Goal: Entertainment & Leisure: Consume media (video, audio)

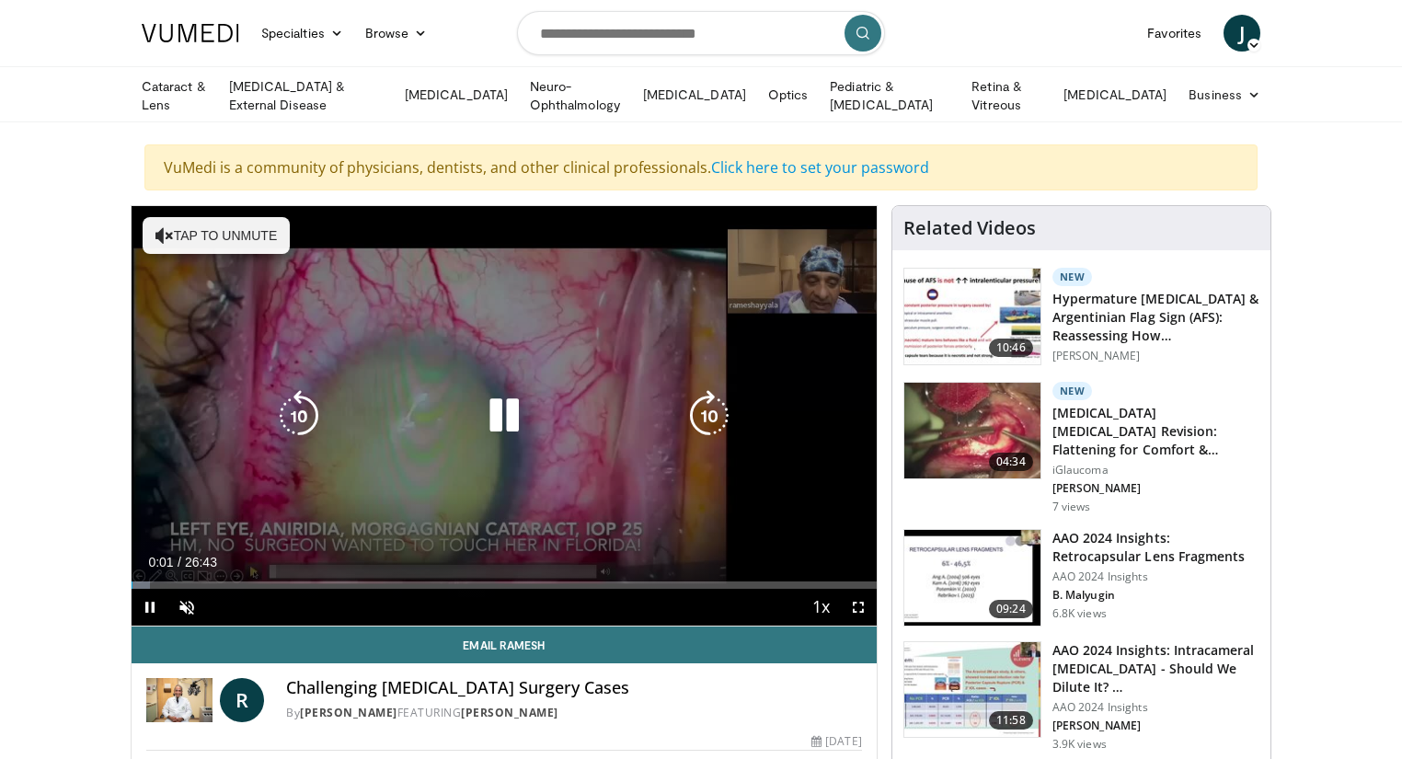
scroll to position [74, 0]
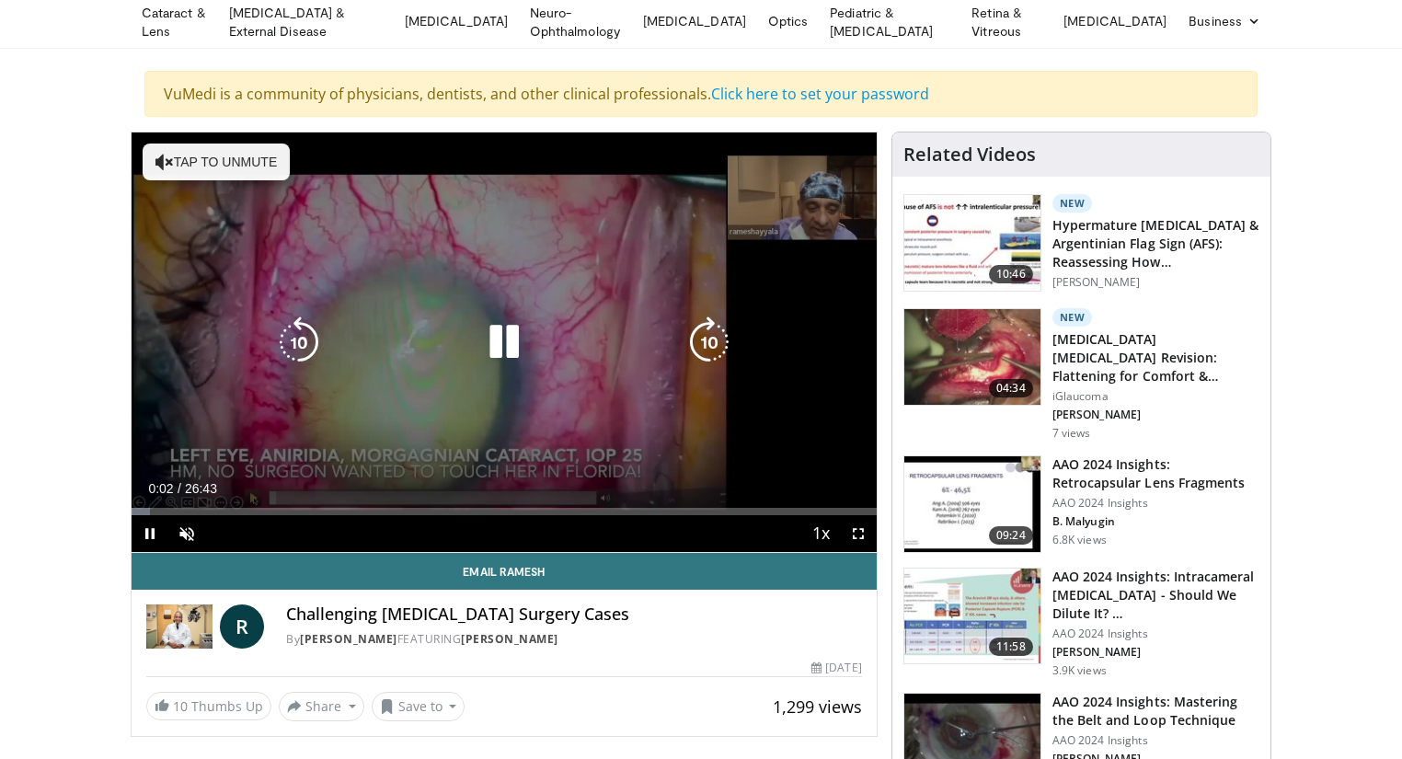
click at [729, 336] on icon "Video Player" at bounding box center [710, 342] width 52 height 52
click at [719, 328] on icon "Video Player" at bounding box center [710, 342] width 52 height 52
click at [715, 333] on icon "Video Player" at bounding box center [710, 342] width 52 height 52
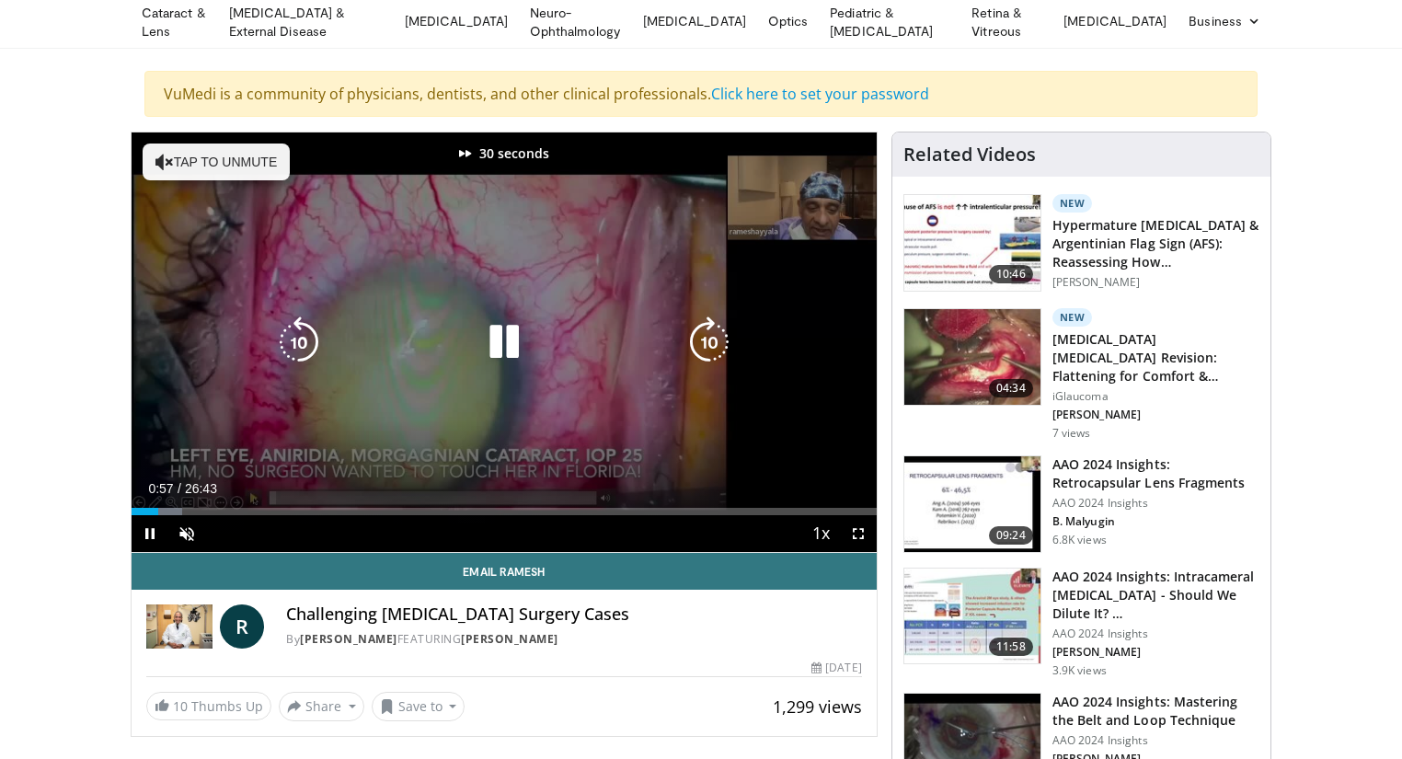
click at [715, 333] on icon "Video Player" at bounding box center [710, 342] width 52 height 52
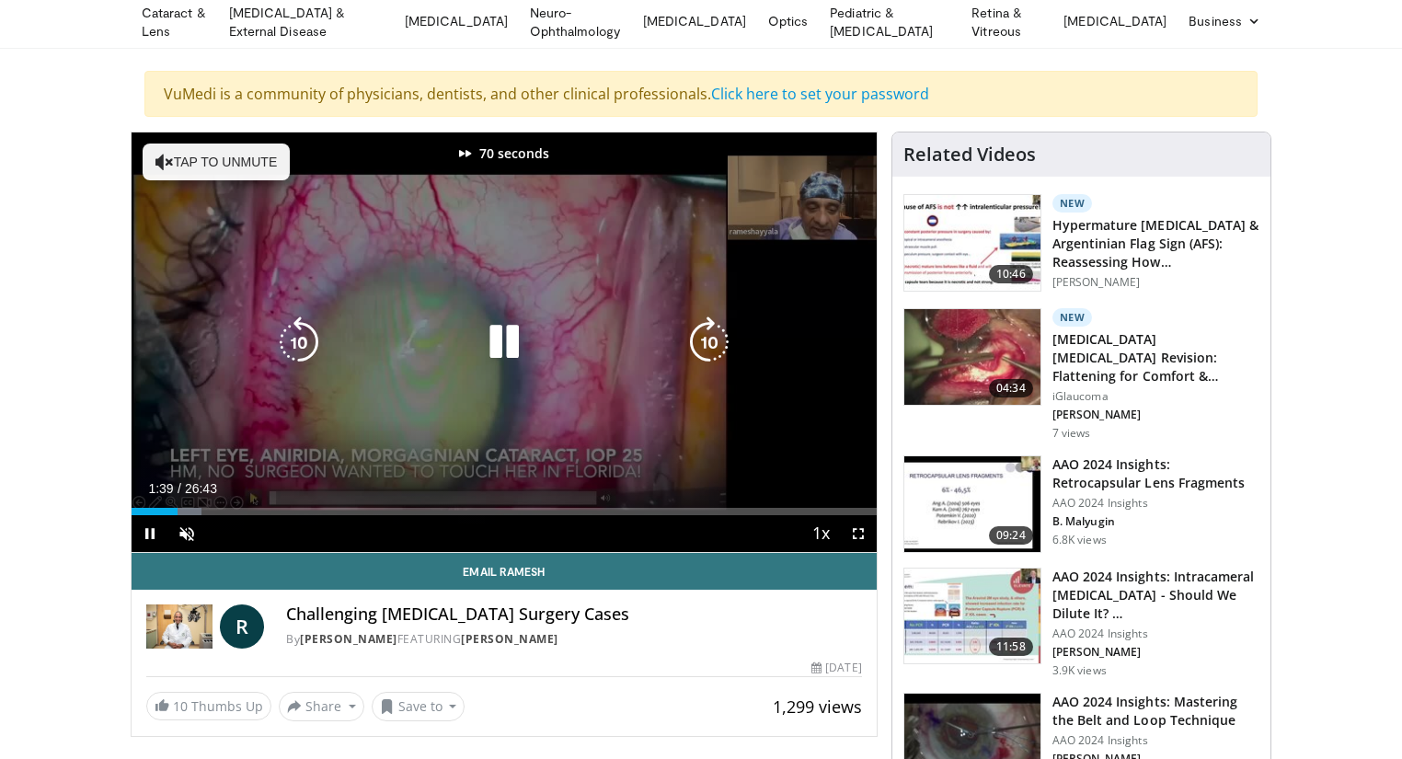
click at [715, 333] on icon "Video Player" at bounding box center [710, 342] width 52 height 52
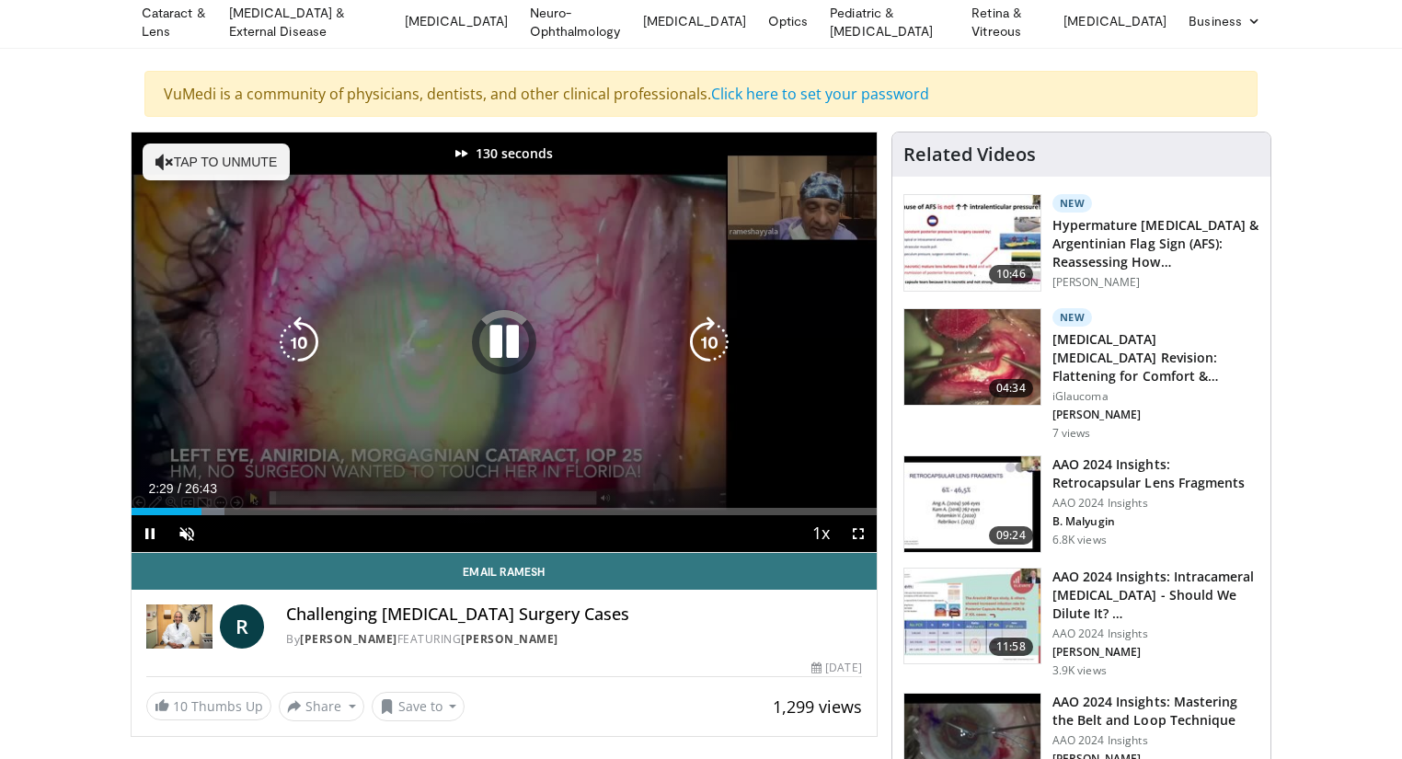
click at [715, 333] on icon "Video Player" at bounding box center [710, 342] width 52 height 52
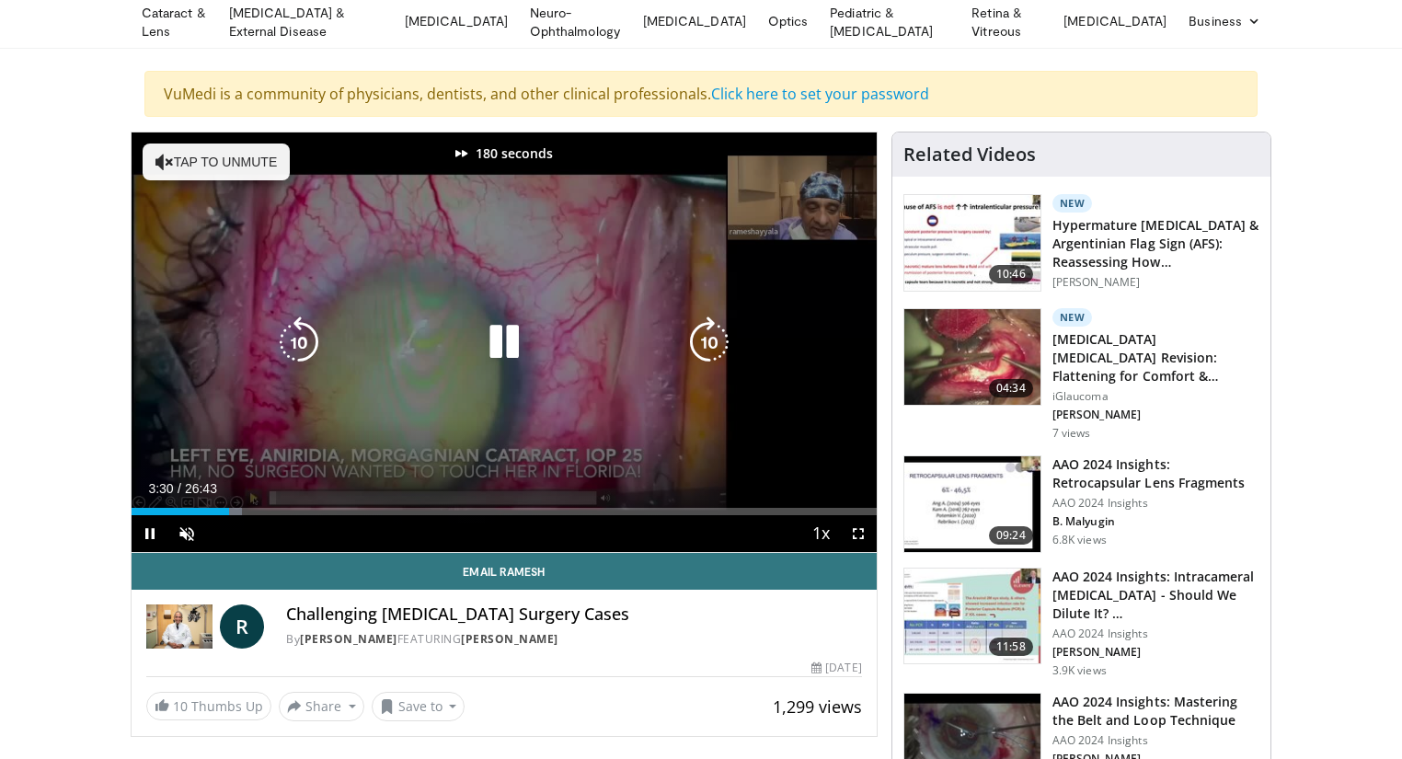
click at [715, 333] on icon "Video Player" at bounding box center [710, 342] width 52 height 52
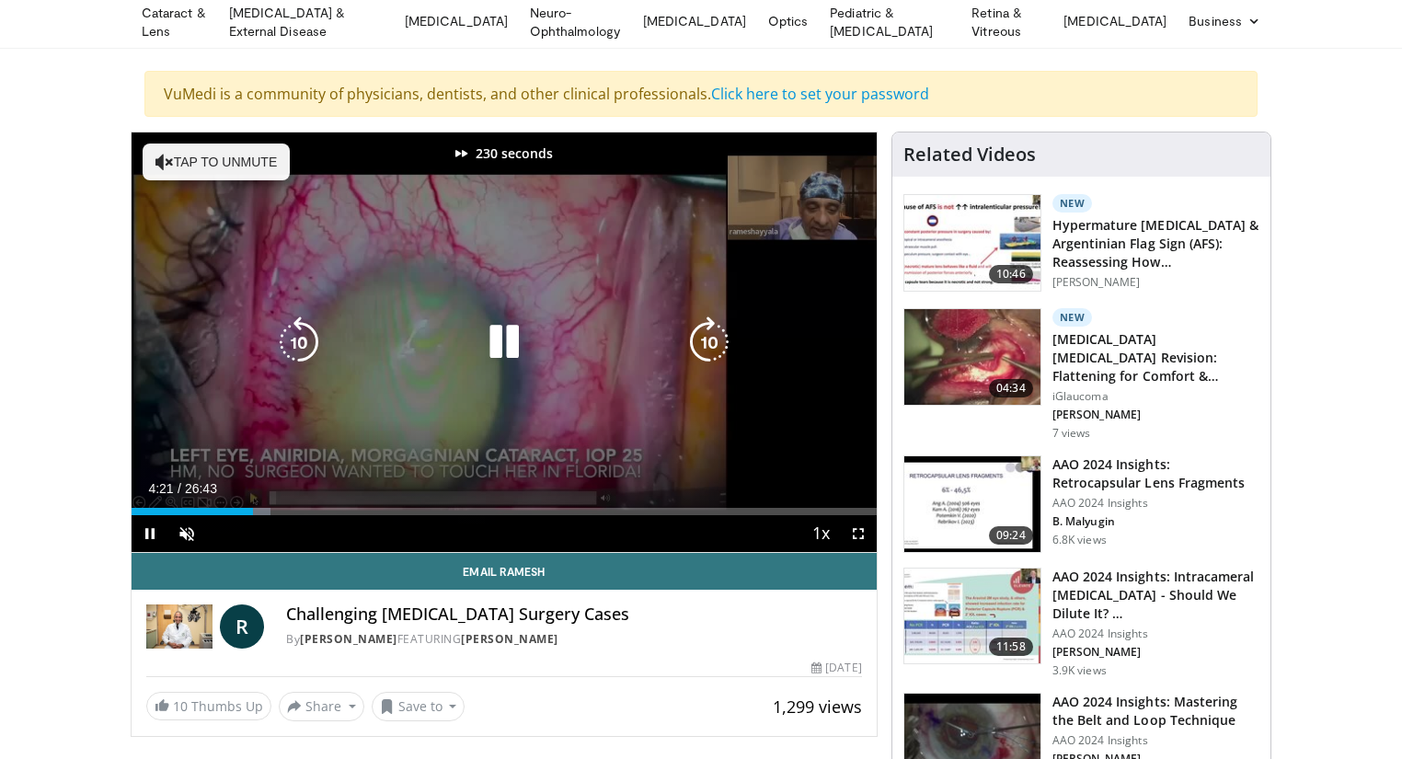
click at [715, 333] on icon "Video Player" at bounding box center [710, 342] width 52 height 52
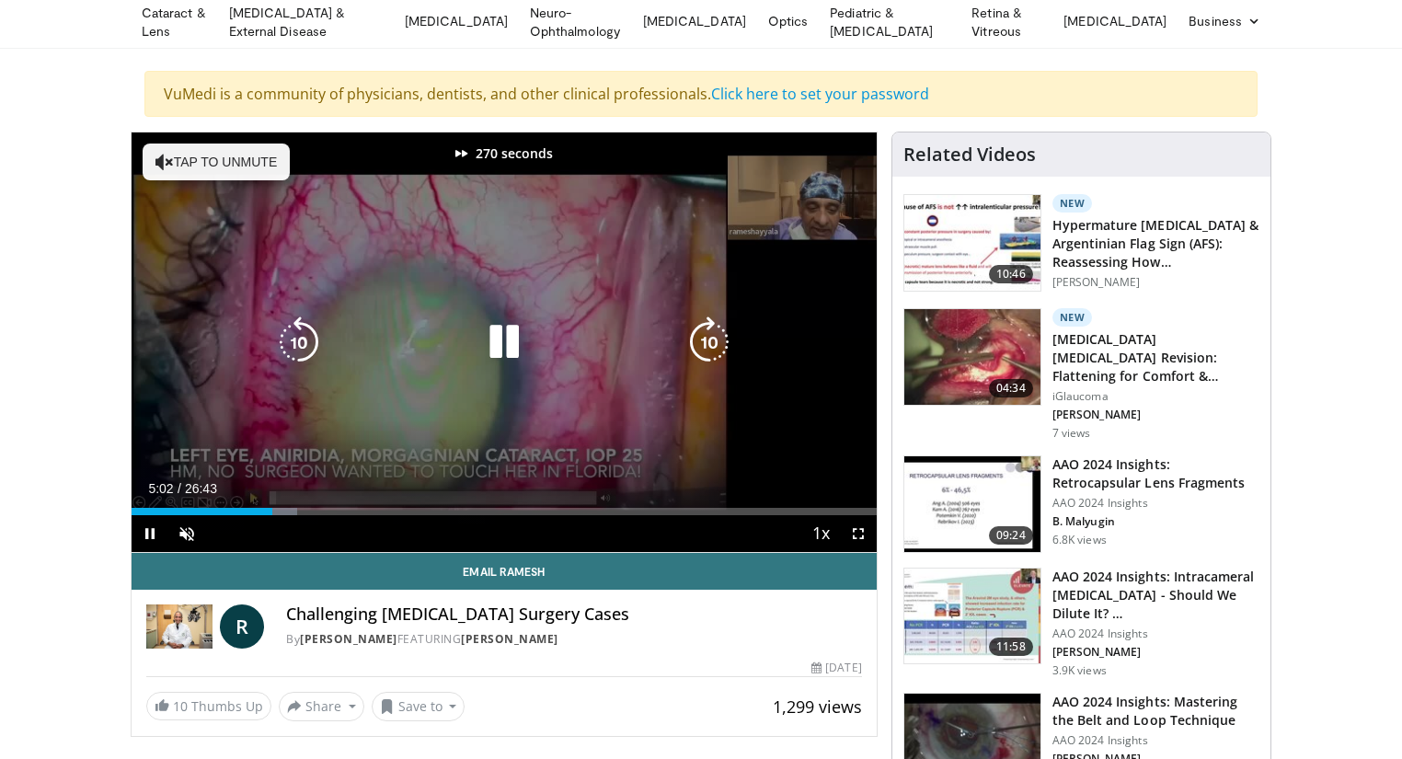
click at [715, 333] on icon "Video Player" at bounding box center [710, 342] width 52 height 52
click at [715, 334] on icon "Video Player" at bounding box center [710, 342] width 52 height 52
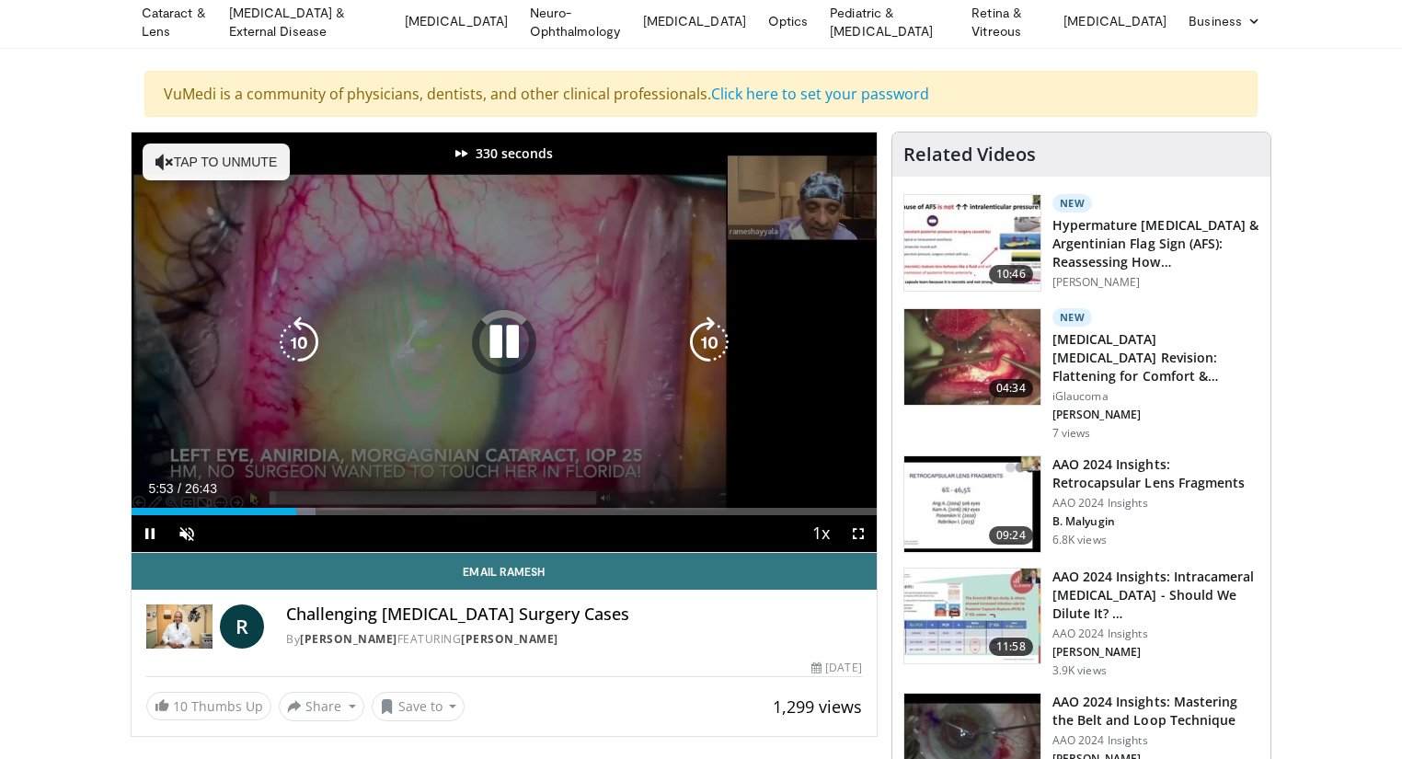
click at [715, 334] on icon "Video Player" at bounding box center [710, 342] width 52 height 52
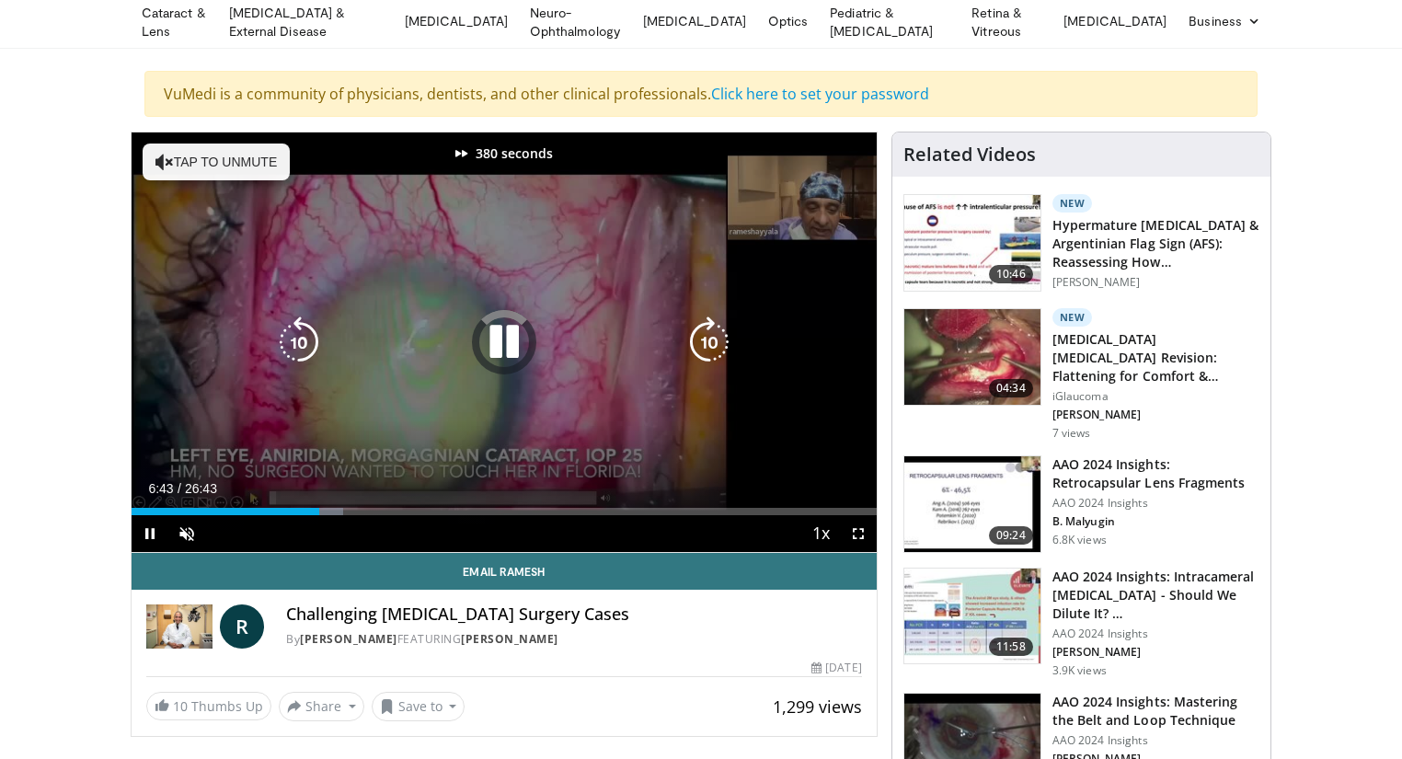
click at [715, 334] on icon "Video Player" at bounding box center [710, 342] width 52 height 52
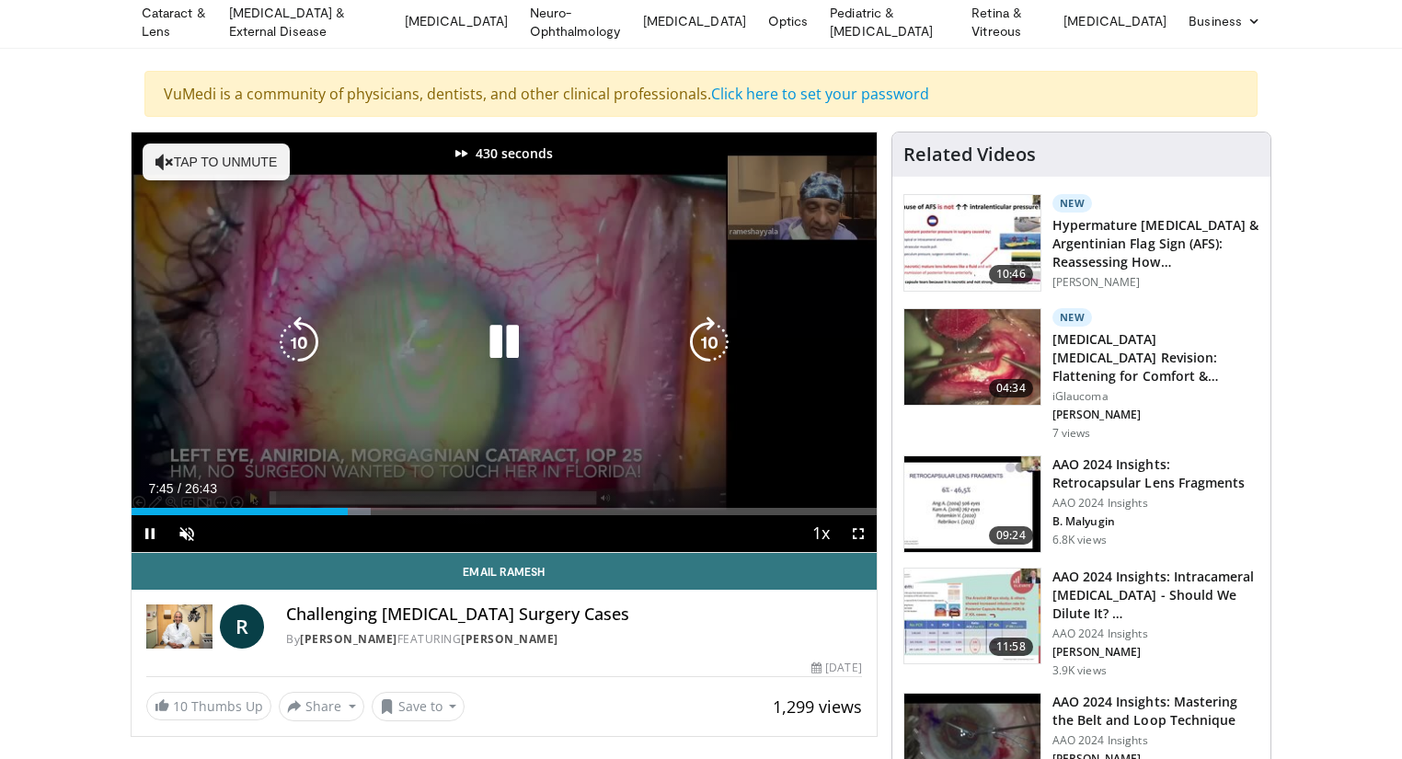
click at [715, 334] on icon "Video Player" at bounding box center [710, 342] width 52 height 52
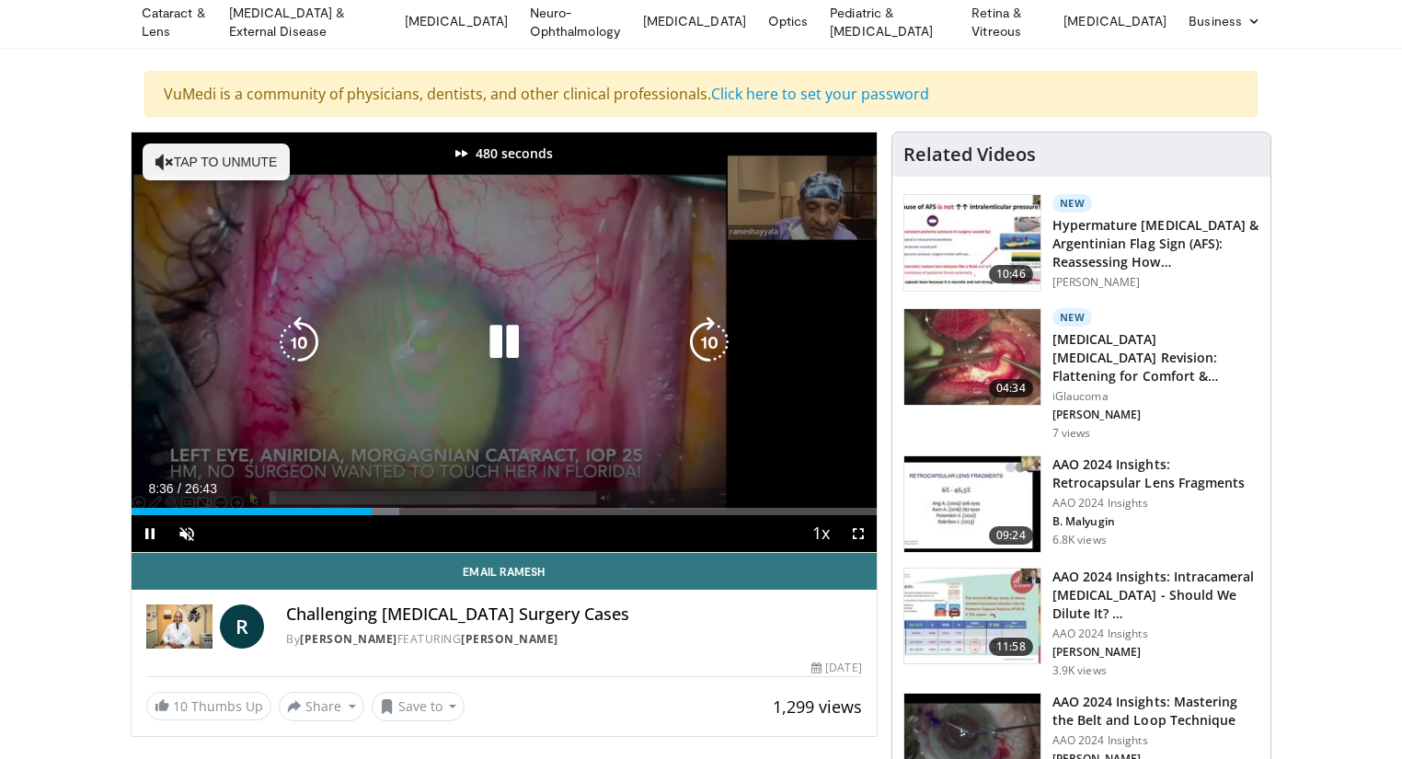
click at [715, 334] on icon "Video Player" at bounding box center [710, 342] width 52 height 52
click at [715, 335] on icon "Video Player" at bounding box center [710, 342] width 52 height 52
click at [307, 340] on icon "Video Player" at bounding box center [299, 342] width 52 height 52
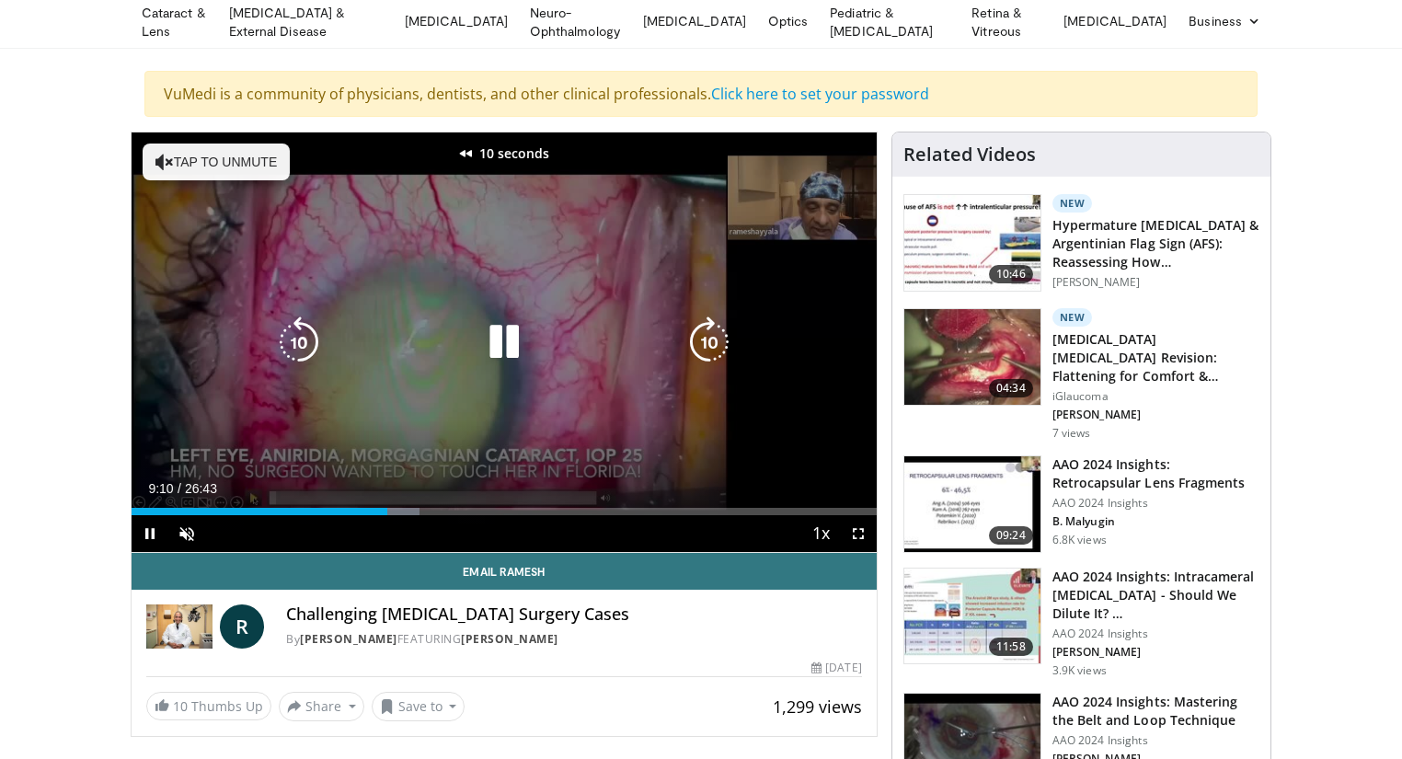
click at [307, 340] on icon "Video Player" at bounding box center [299, 342] width 52 height 52
click at [698, 337] on icon "Video Player" at bounding box center [710, 342] width 52 height 52
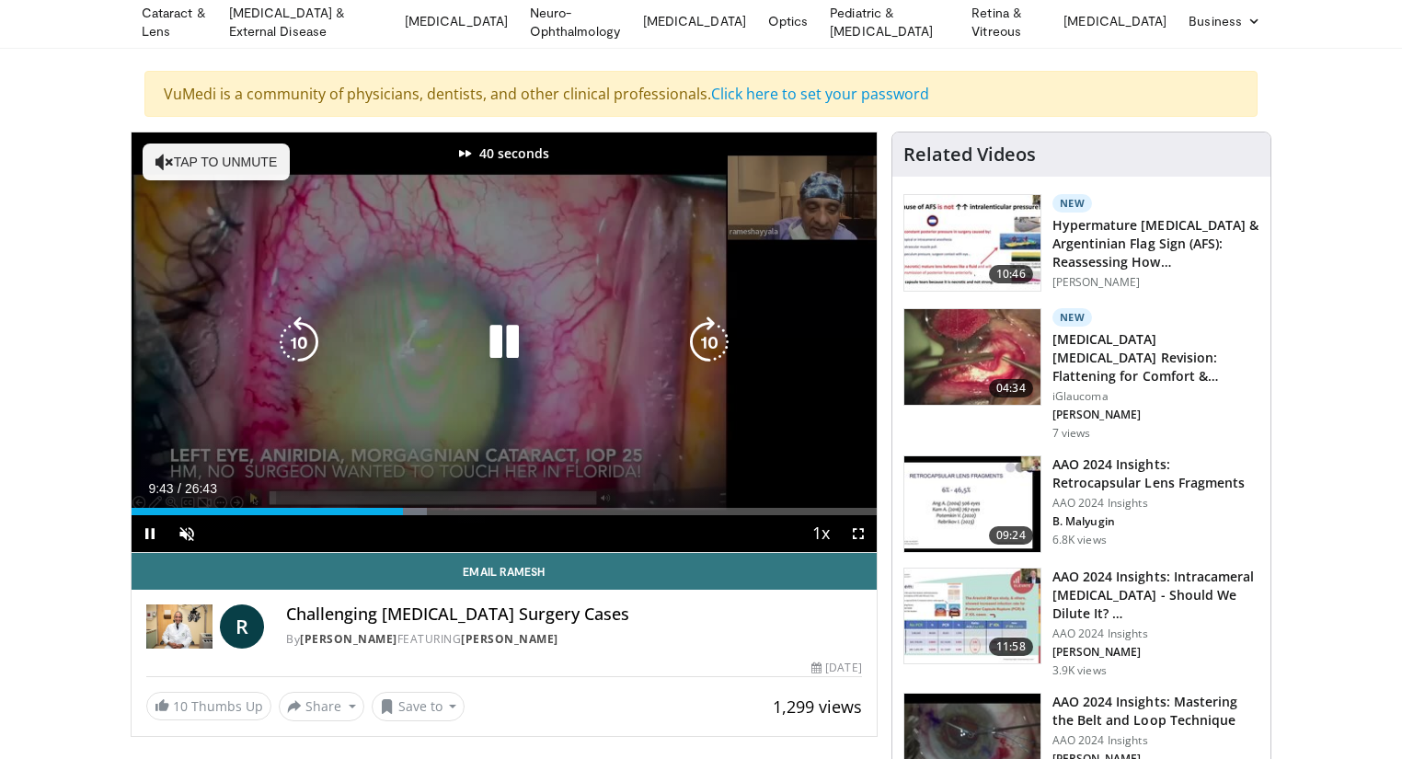
click at [698, 337] on icon "Video Player" at bounding box center [710, 342] width 52 height 52
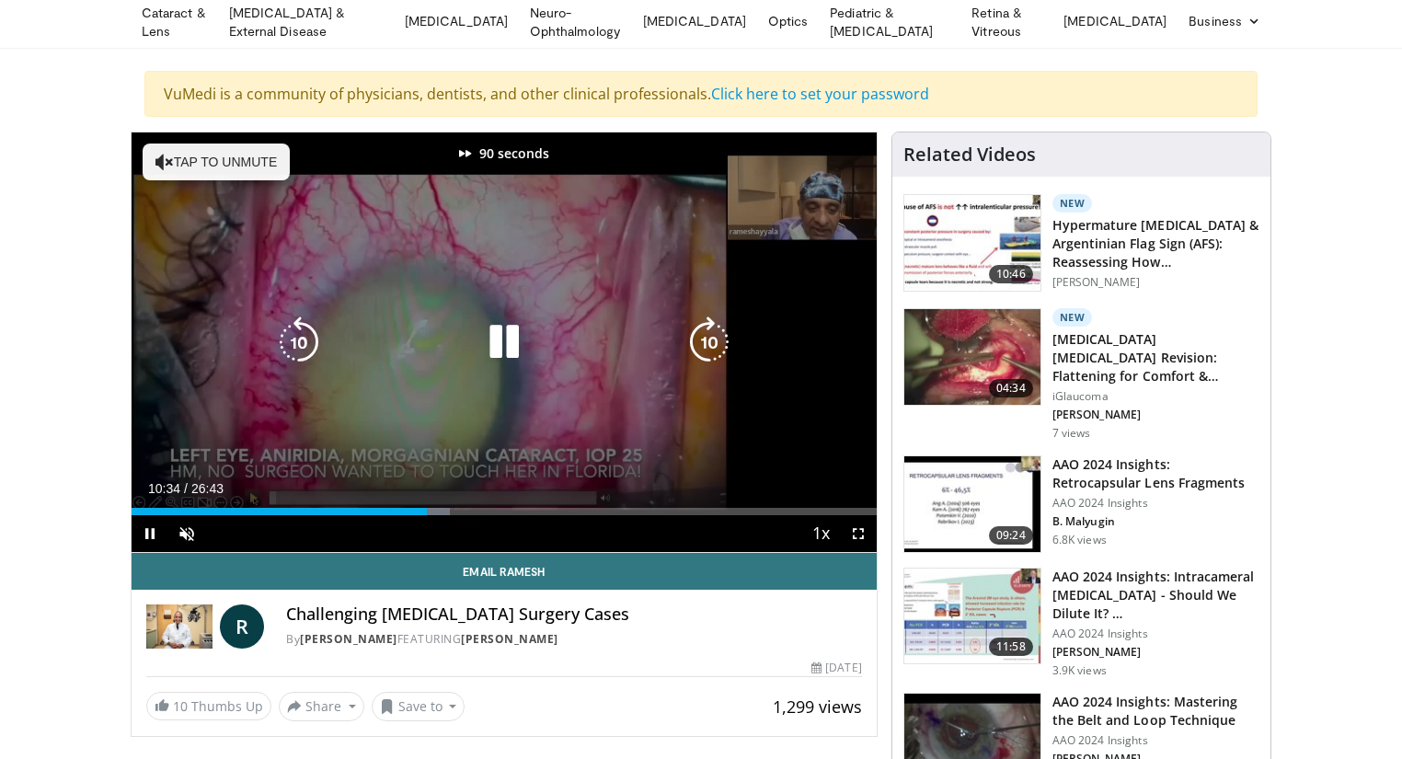
click at [698, 337] on icon "Video Player" at bounding box center [710, 342] width 52 height 52
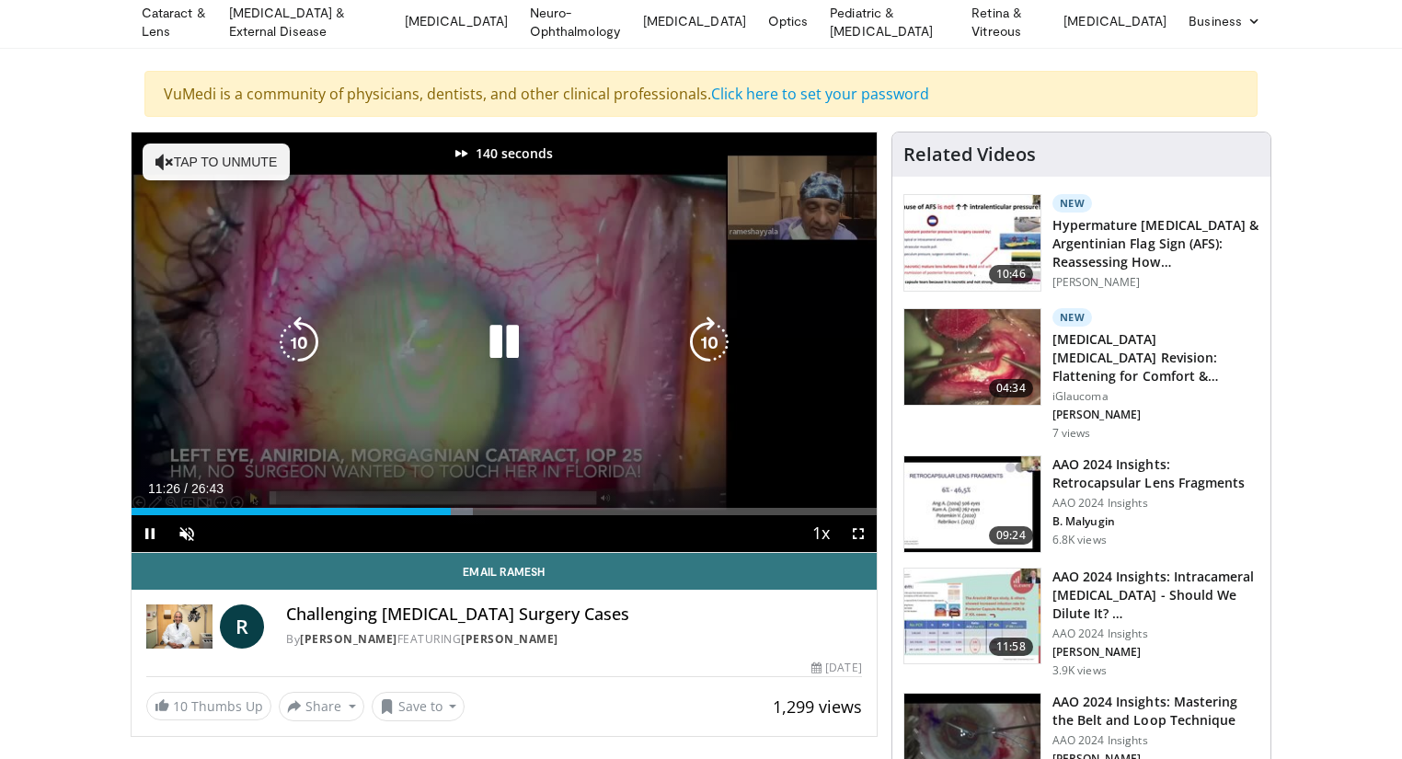
click at [698, 337] on icon "Video Player" at bounding box center [710, 342] width 52 height 52
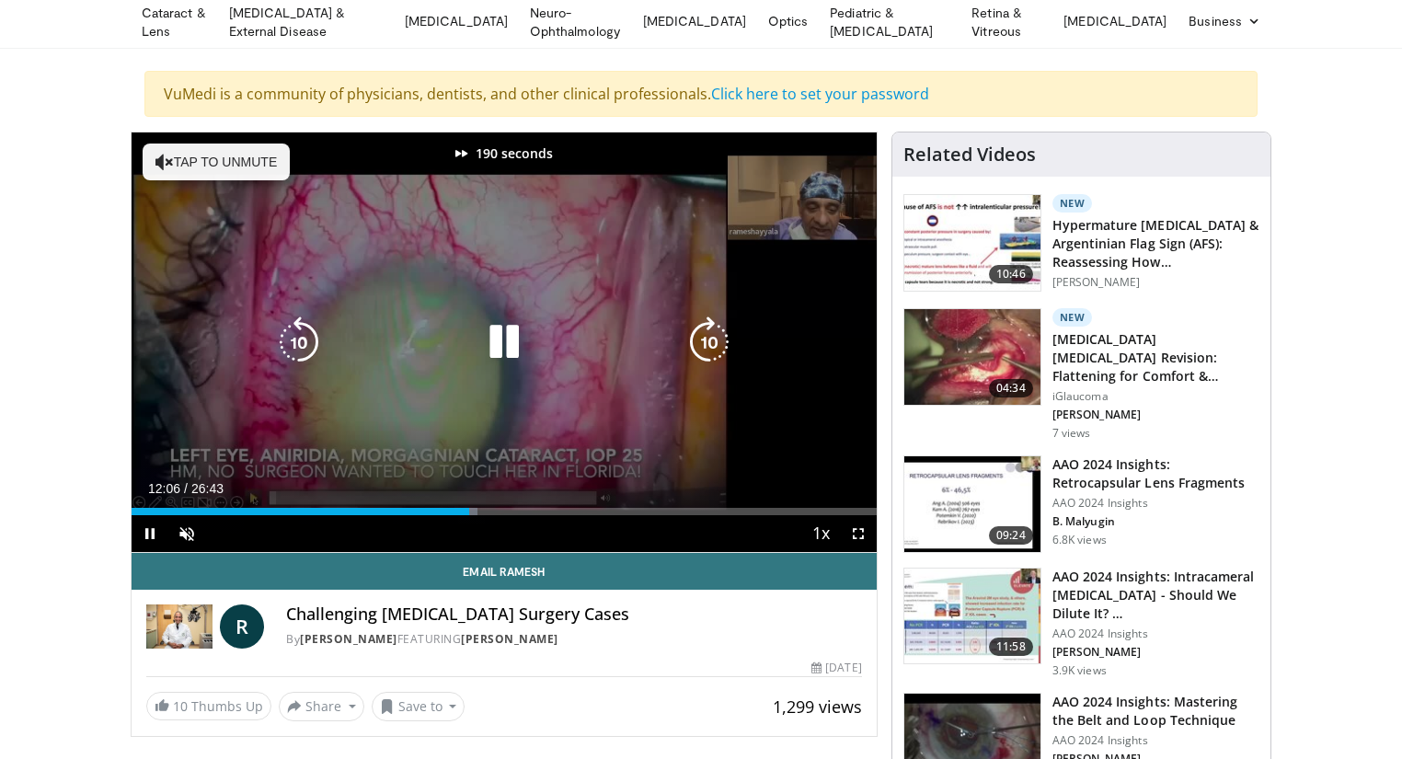
click at [698, 337] on icon "Video Player" at bounding box center [710, 342] width 52 height 52
click at [696, 336] on icon "Video Player" at bounding box center [710, 342] width 52 height 52
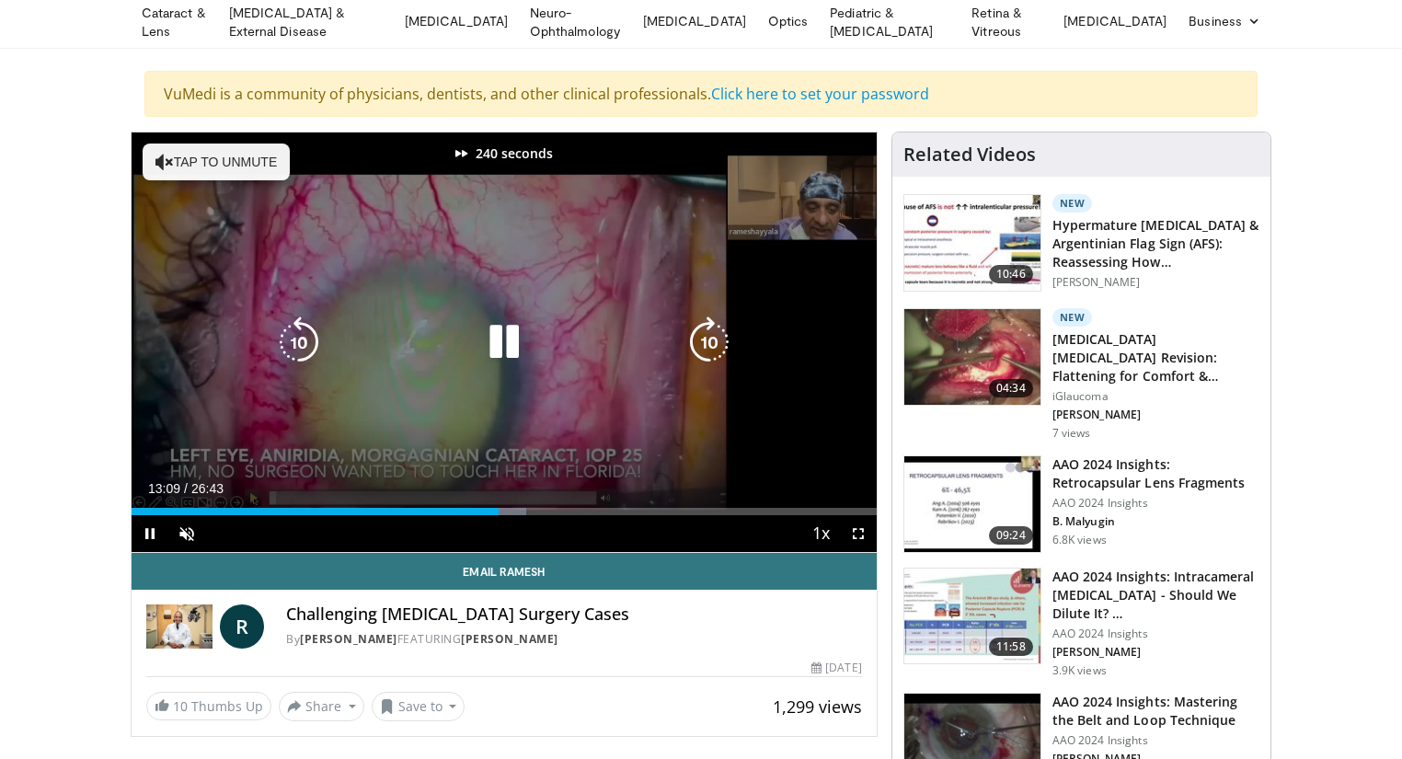
click at [696, 335] on icon "Video Player" at bounding box center [710, 342] width 52 height 52
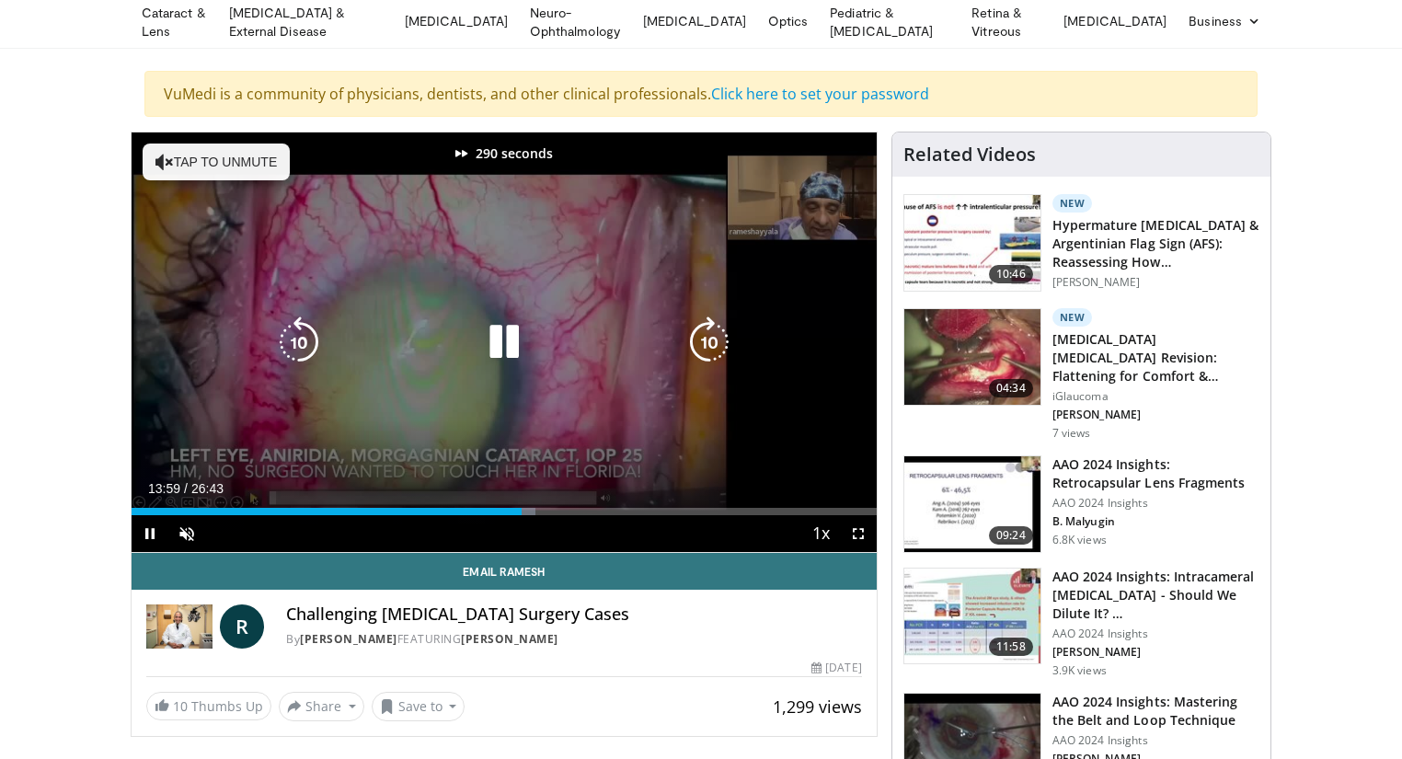
click at [696, 335] on icon "Video Player" at bounding box center [710, 342] width 52 height 52
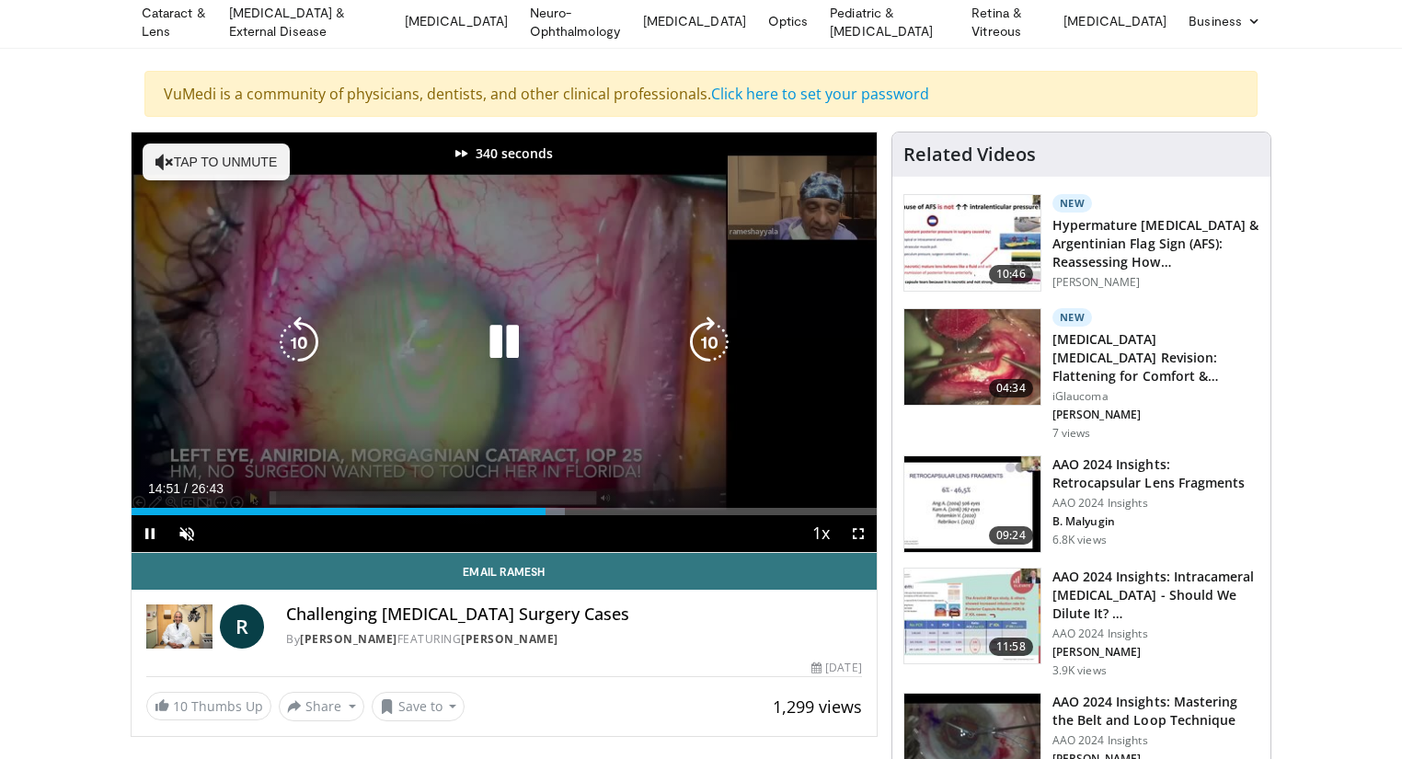
click at [696, 335] on icon "Video Player" at bounding box center [710, 342] width 52 height 52
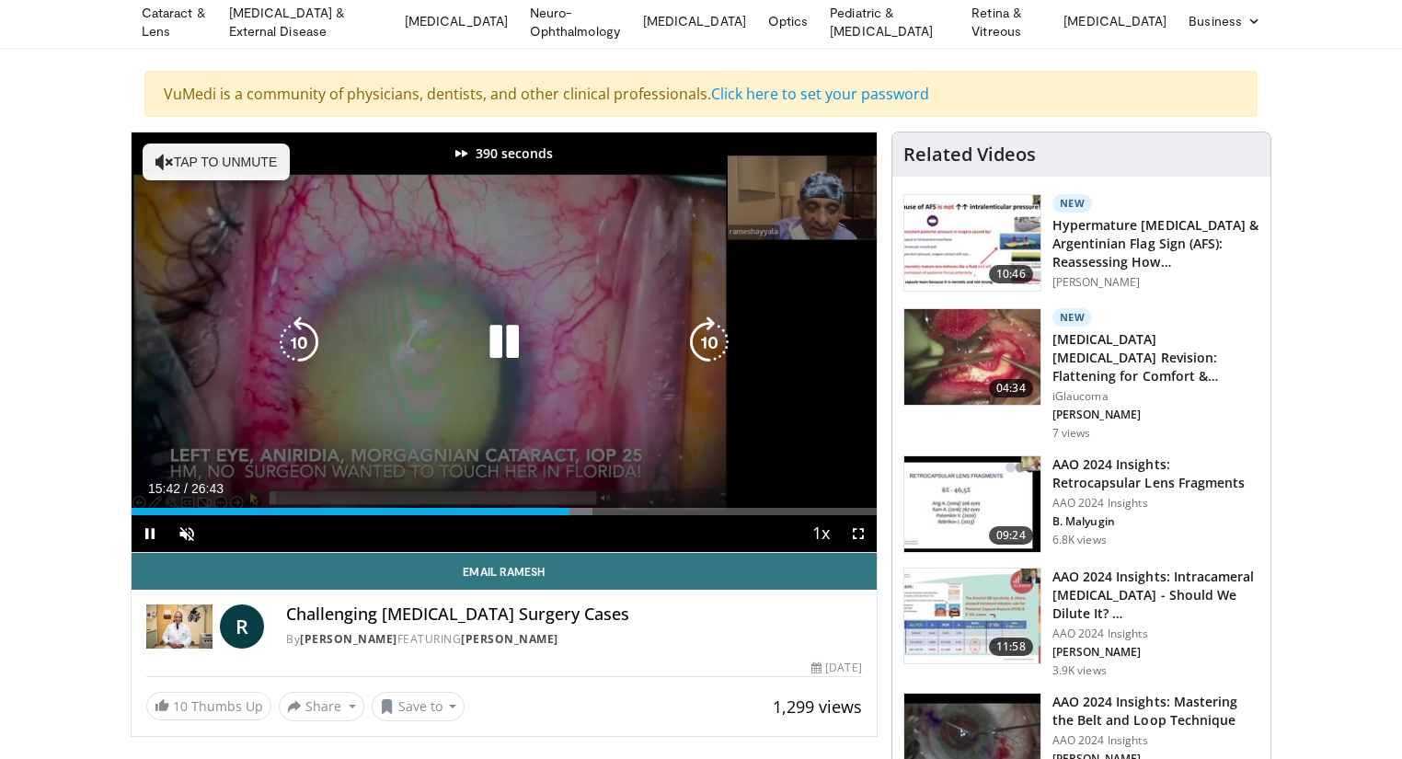
click at [696, 335] on icon "Video Player" at bounding box center [710, 342] width 52 height 52
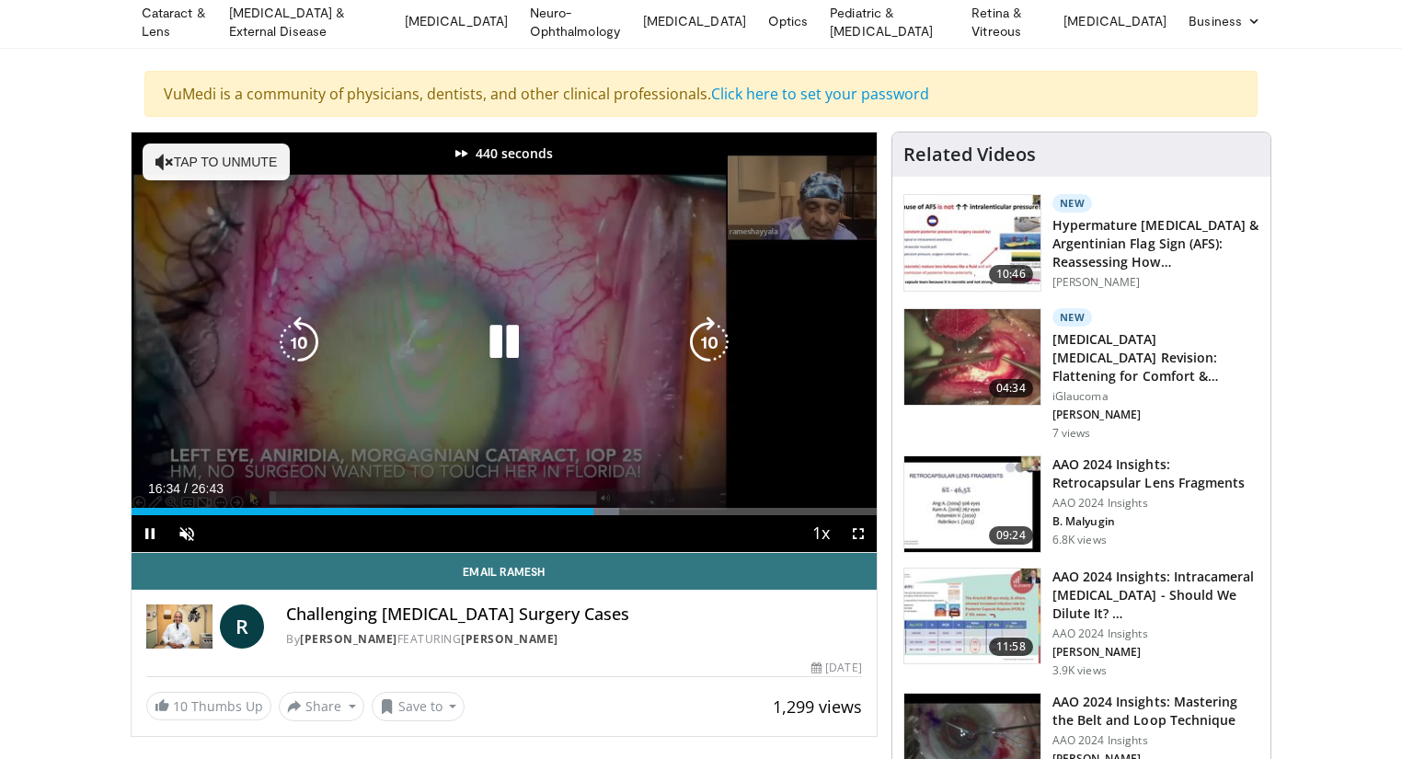
click at [696, 335] on icon "Video Player" at bounding box center [710, 342] width 52 height 52
click at [696, 333] on icon "Video Player" at bounding box center [710, 342] width 52 height 52
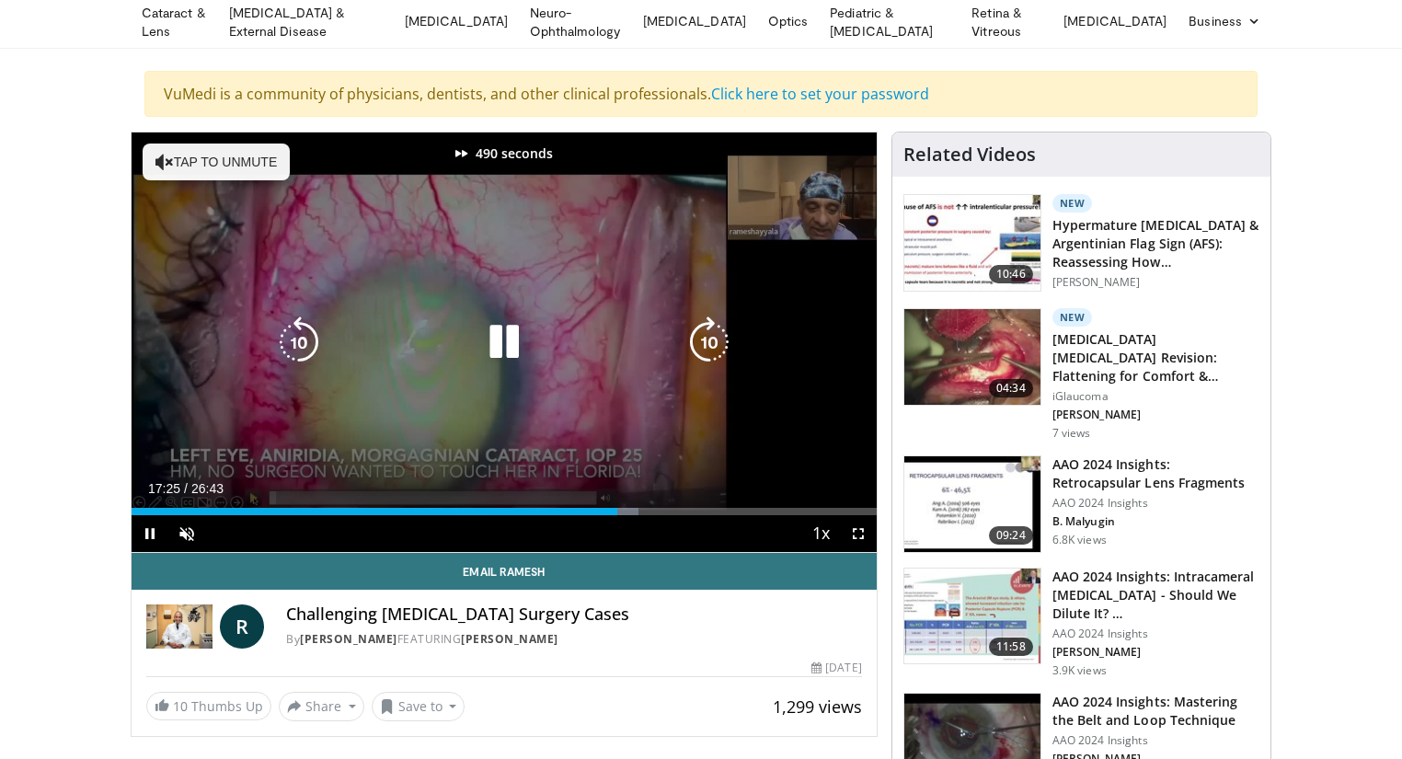
click at [696, 333] on icon "Video Player" at bounding box center [710, 342] width 52 height 52
click at [696, 334] on icon "Video Player" at bounding box center [710, 342] width 52 height 52
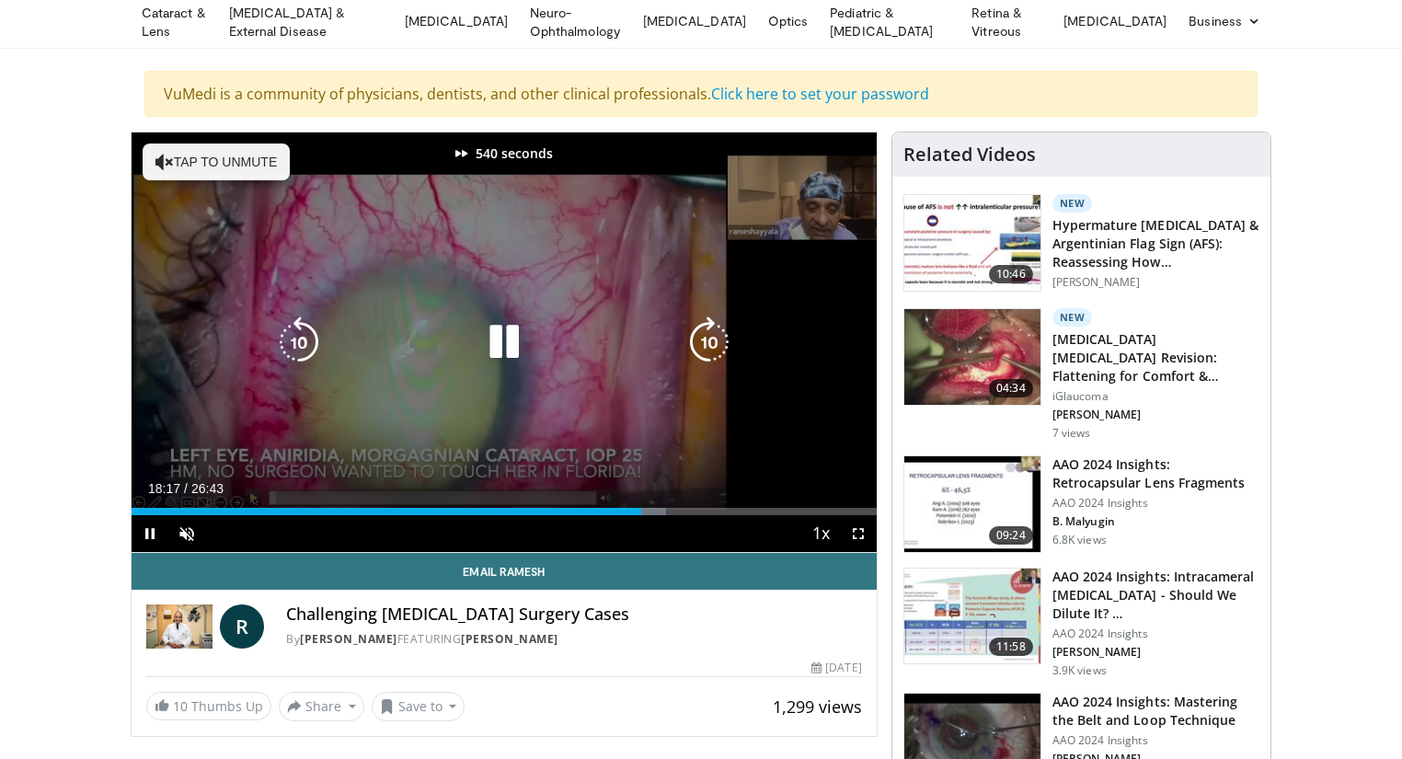
click at [696, 334] on icon "Video Player" at bounding box center [710, 342] width 52 height 52
